Goal: Check status: Check status

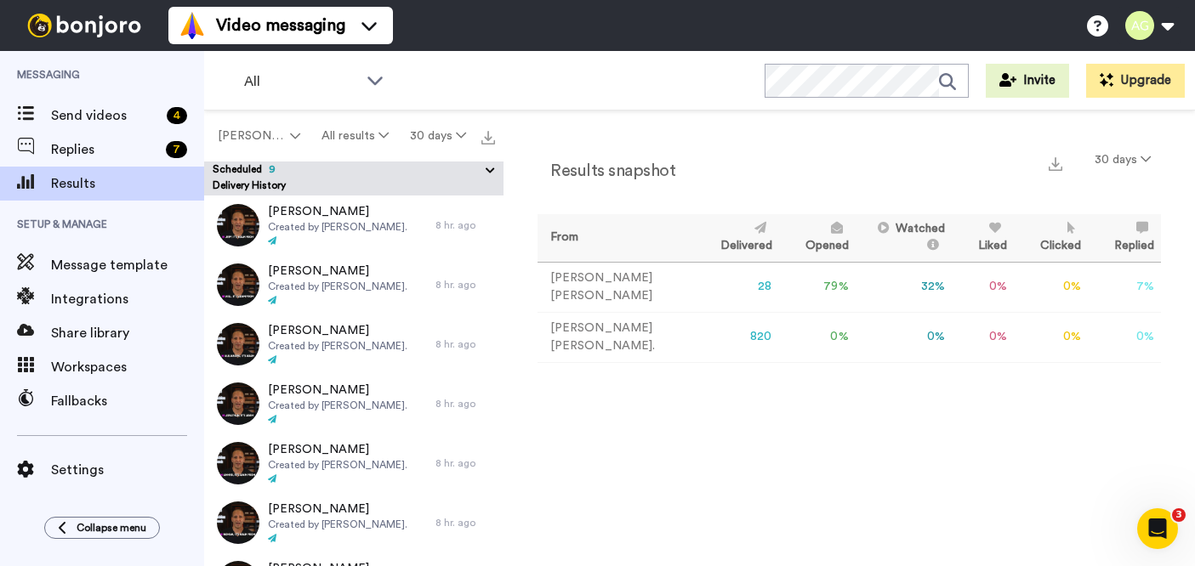
click at [265, 173] on span "9" at bounding box center [269, 169] width 14 height 10
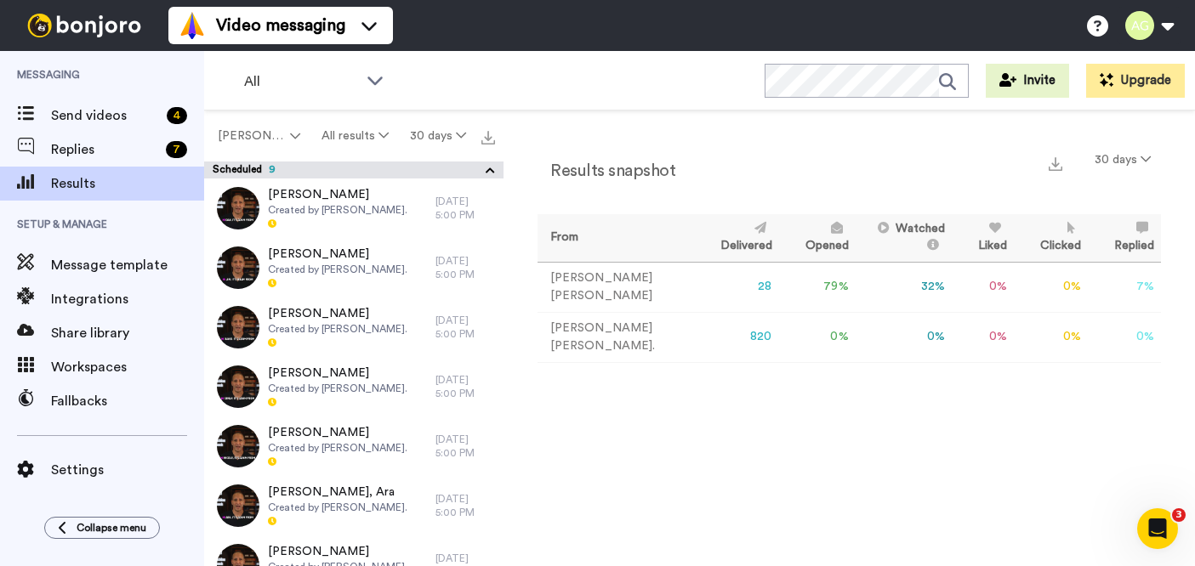
click at [265, 173] on span "9" at bounding box center [269, 169] width 14 height 10
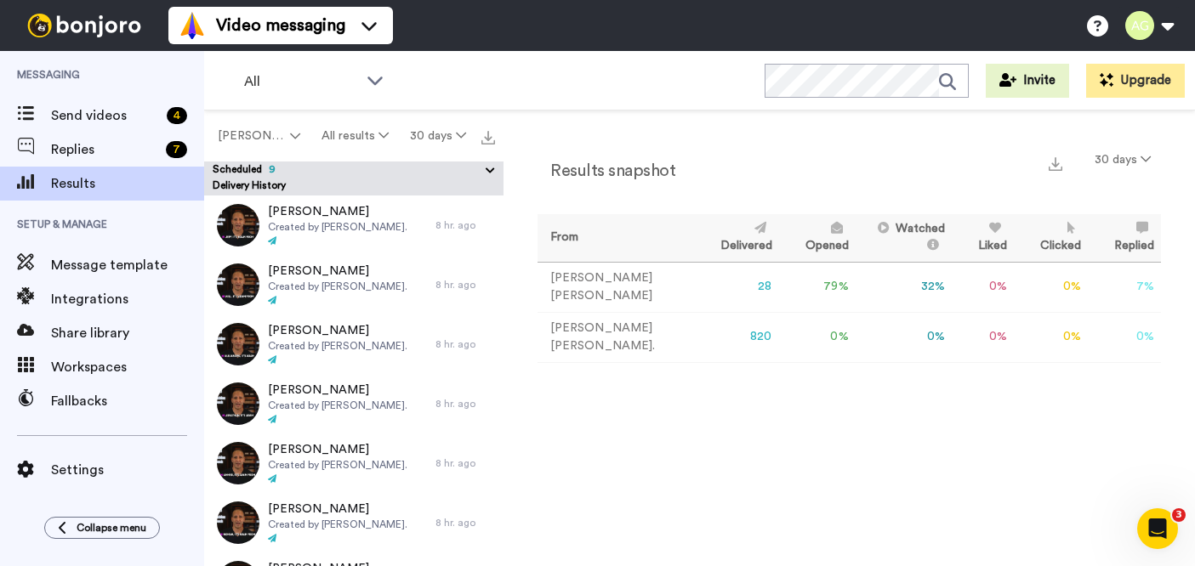
click at [279, 169] on button "Scheduled 9" at bounding box center [358, 171] width 291 height 19
